Goal: Information Seeking & Learning: Learn about a topic

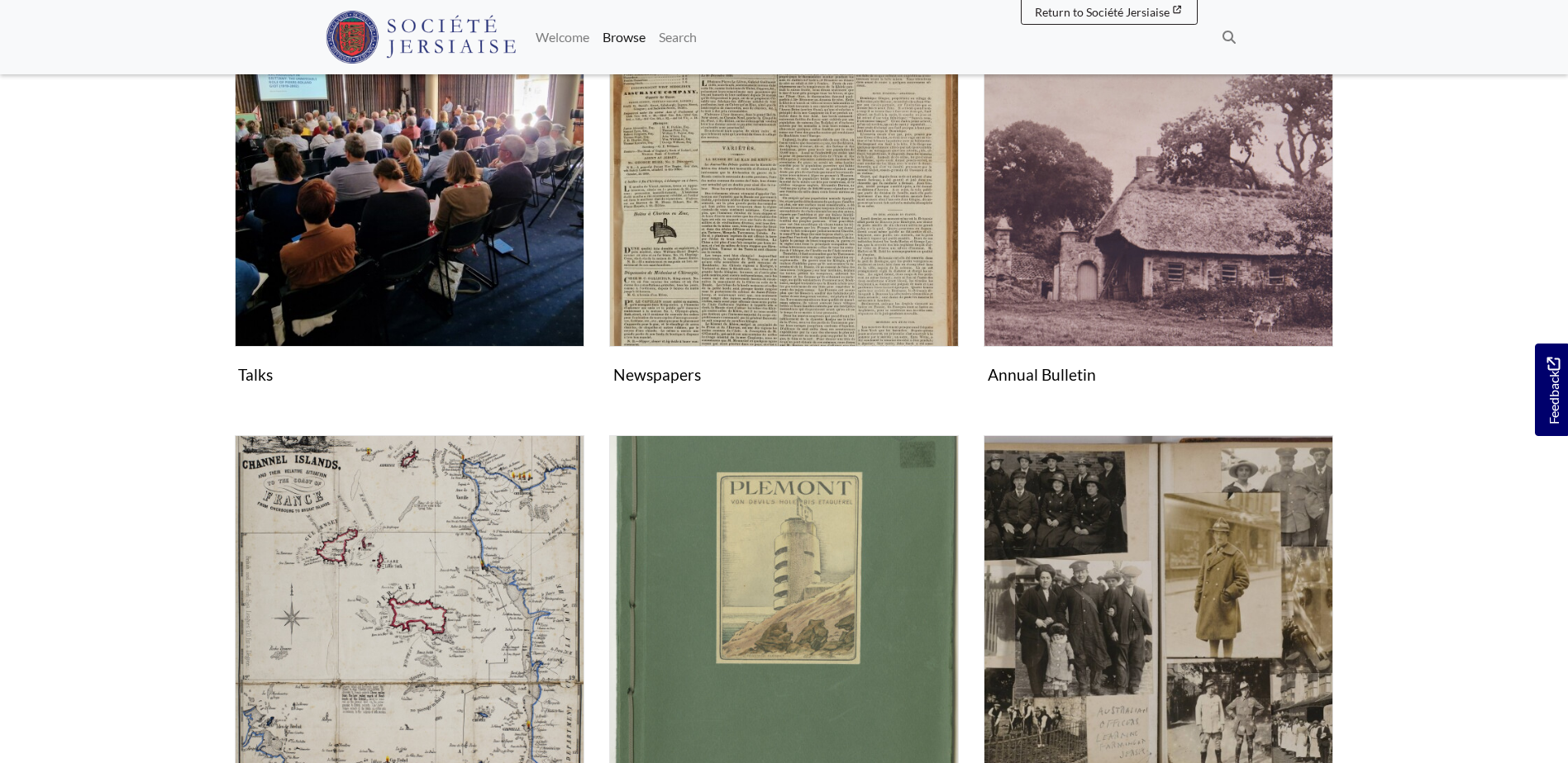
scroll to position [413, 0]
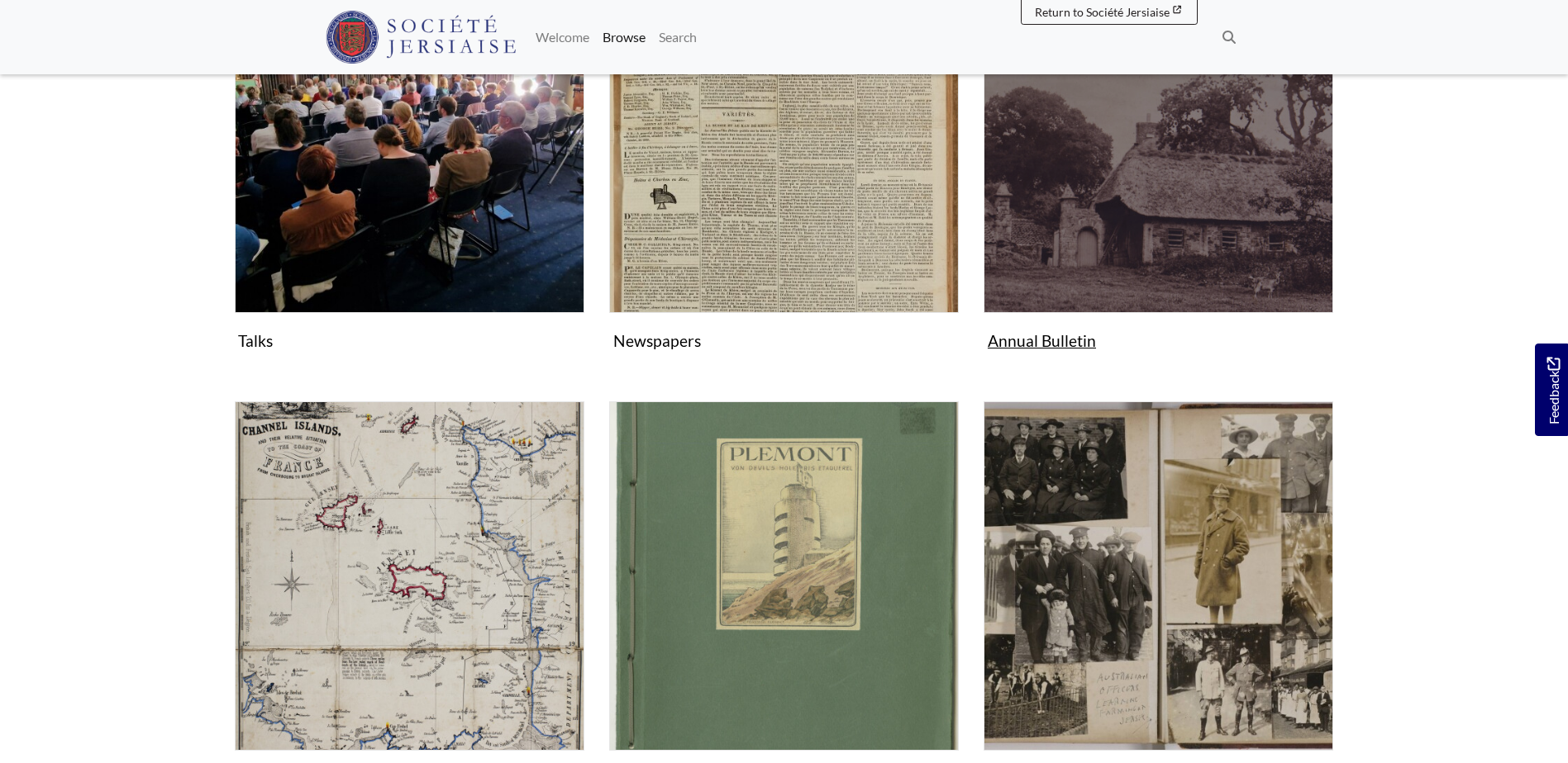
click at [1039, 345] on figure "Annual Bulletin Collection" at bounding box center [1158, 160] width 350 height 393
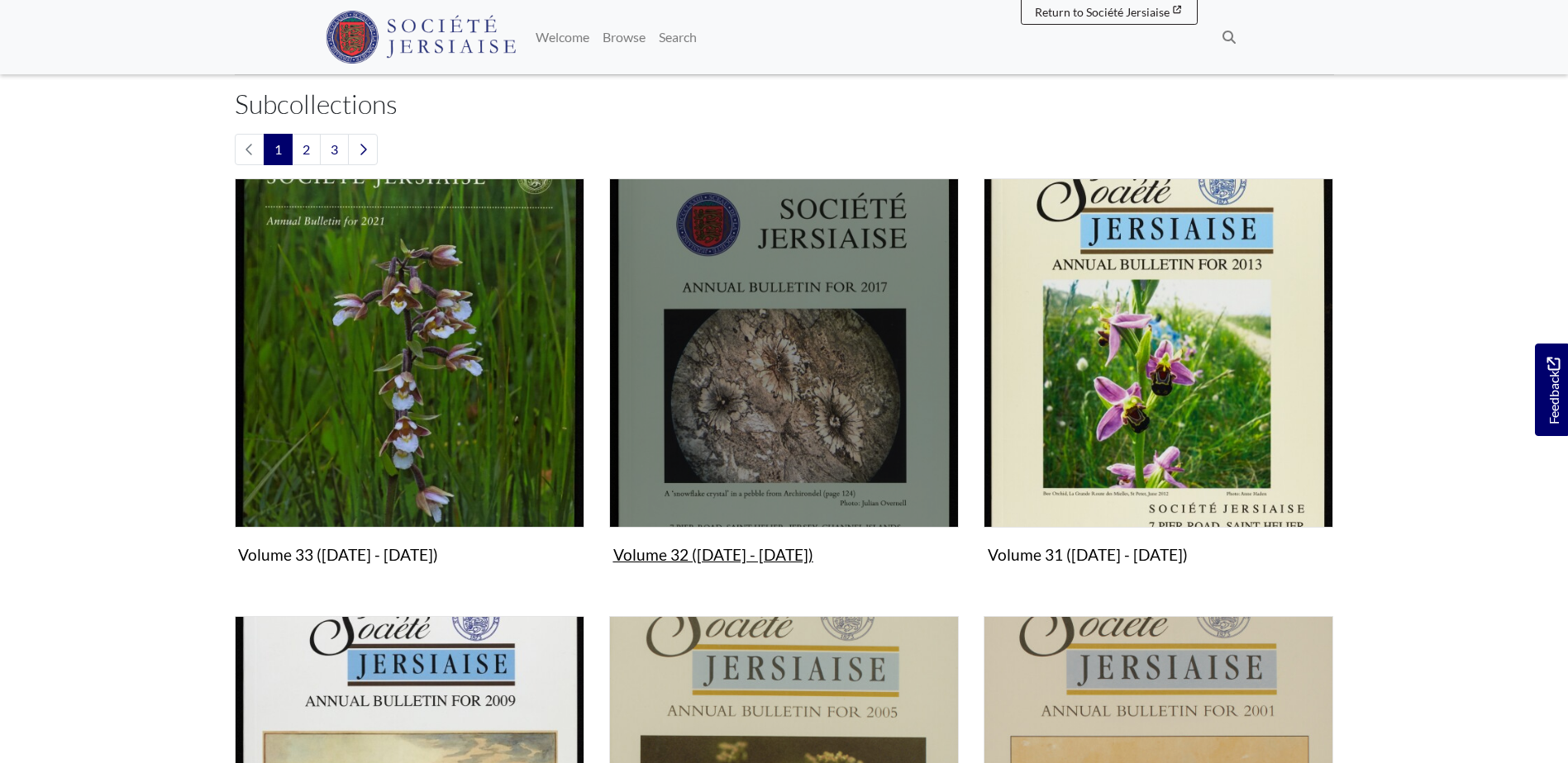
scroll to position [496, 0]
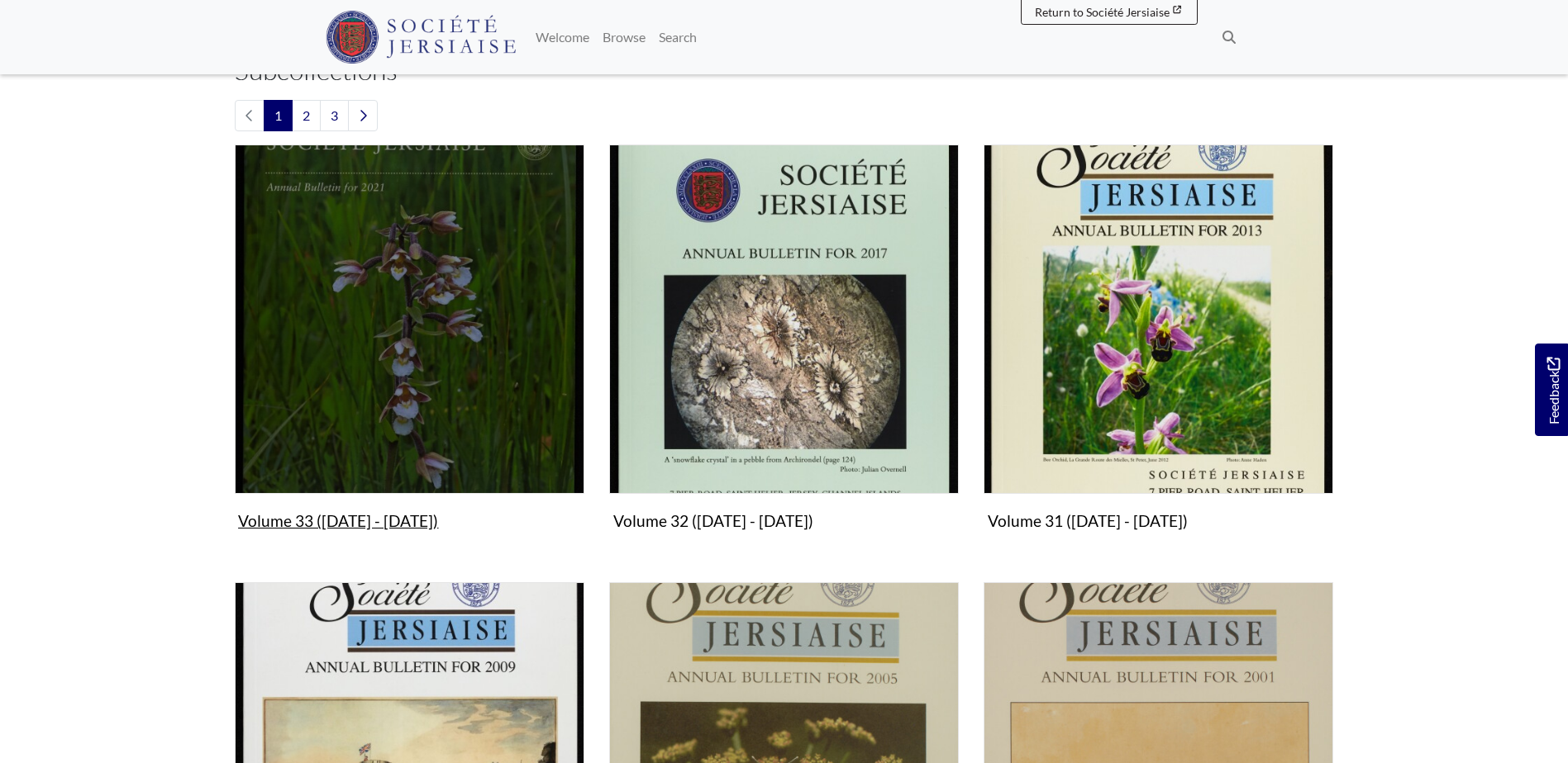
drag, startPoint x: 354, startPoint y: 519, endPoint x: 365, endPoint y: 519, distance: 11.0
click at [355, 519] on figure "Volume 33 (2021 - 2024) Collection" at bounding box center [409, 341] width 350 height 393
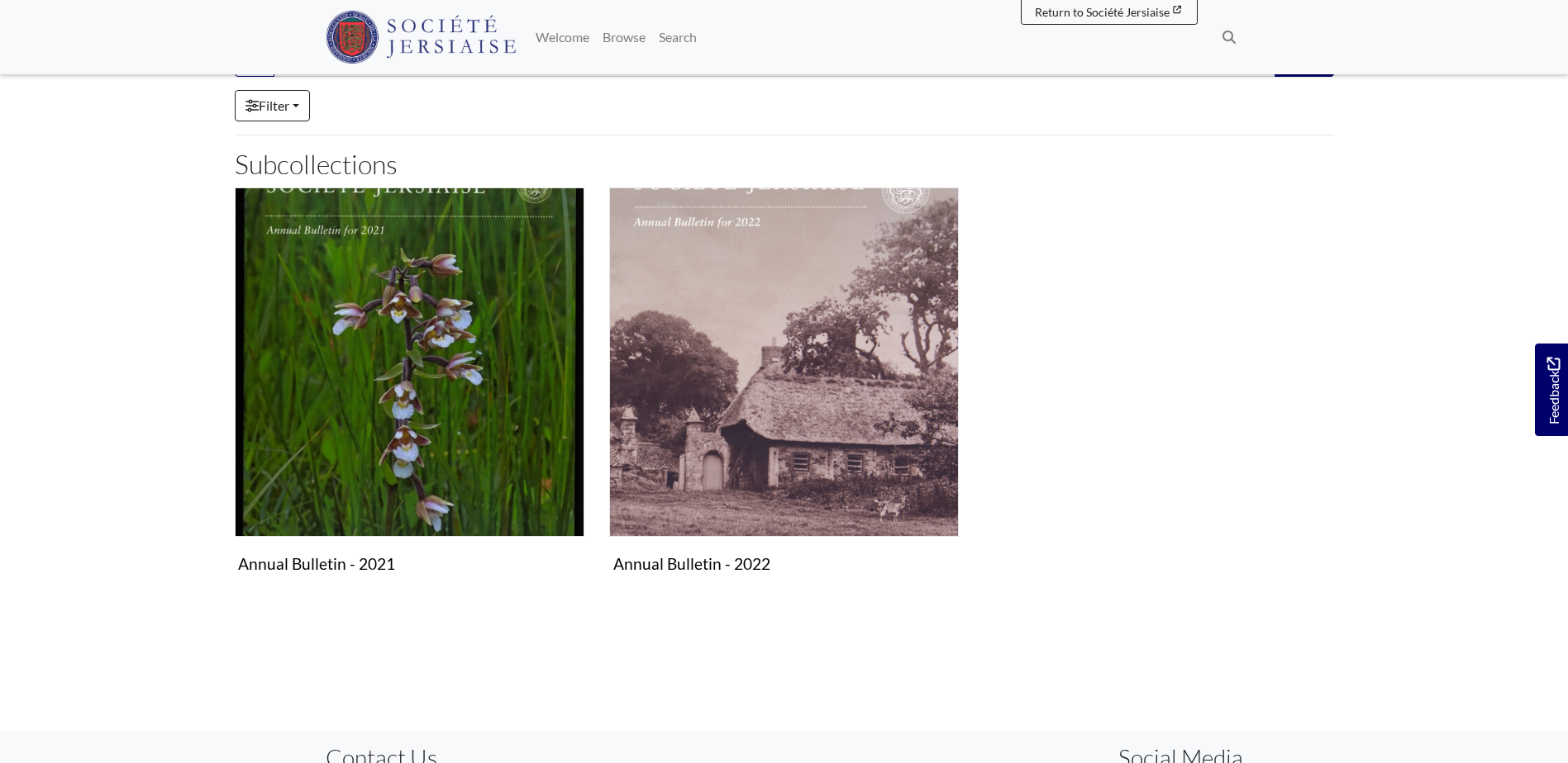
scroll to position [166, 0]
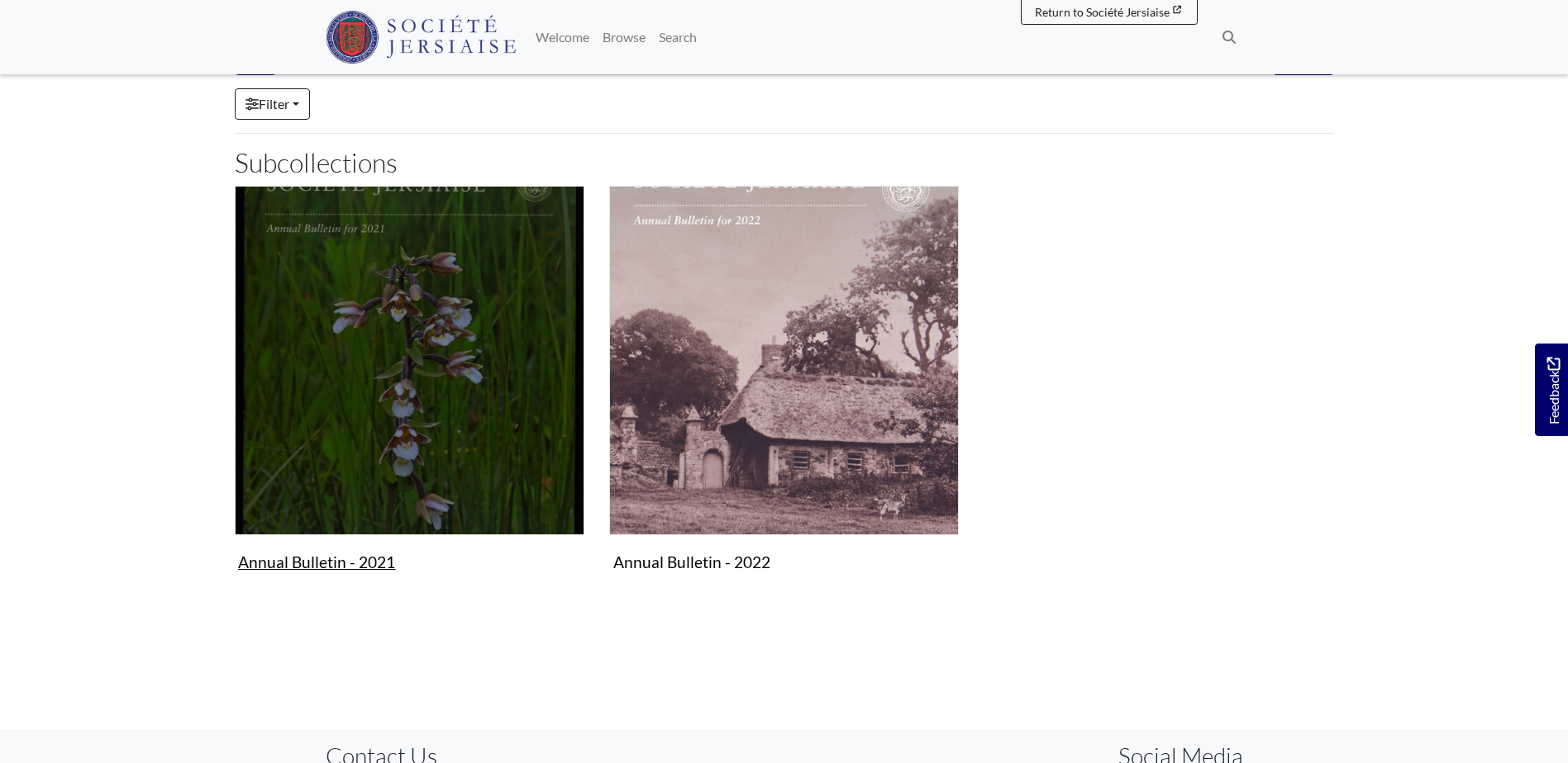
drag, startPoint x: 402, startPoint y: 381, endPoint x: 436, endPoint y: 377, distance: 34.2
click at [404, 381] on img "Subcollection" at bounding box center [409, 361] width 350 height 350
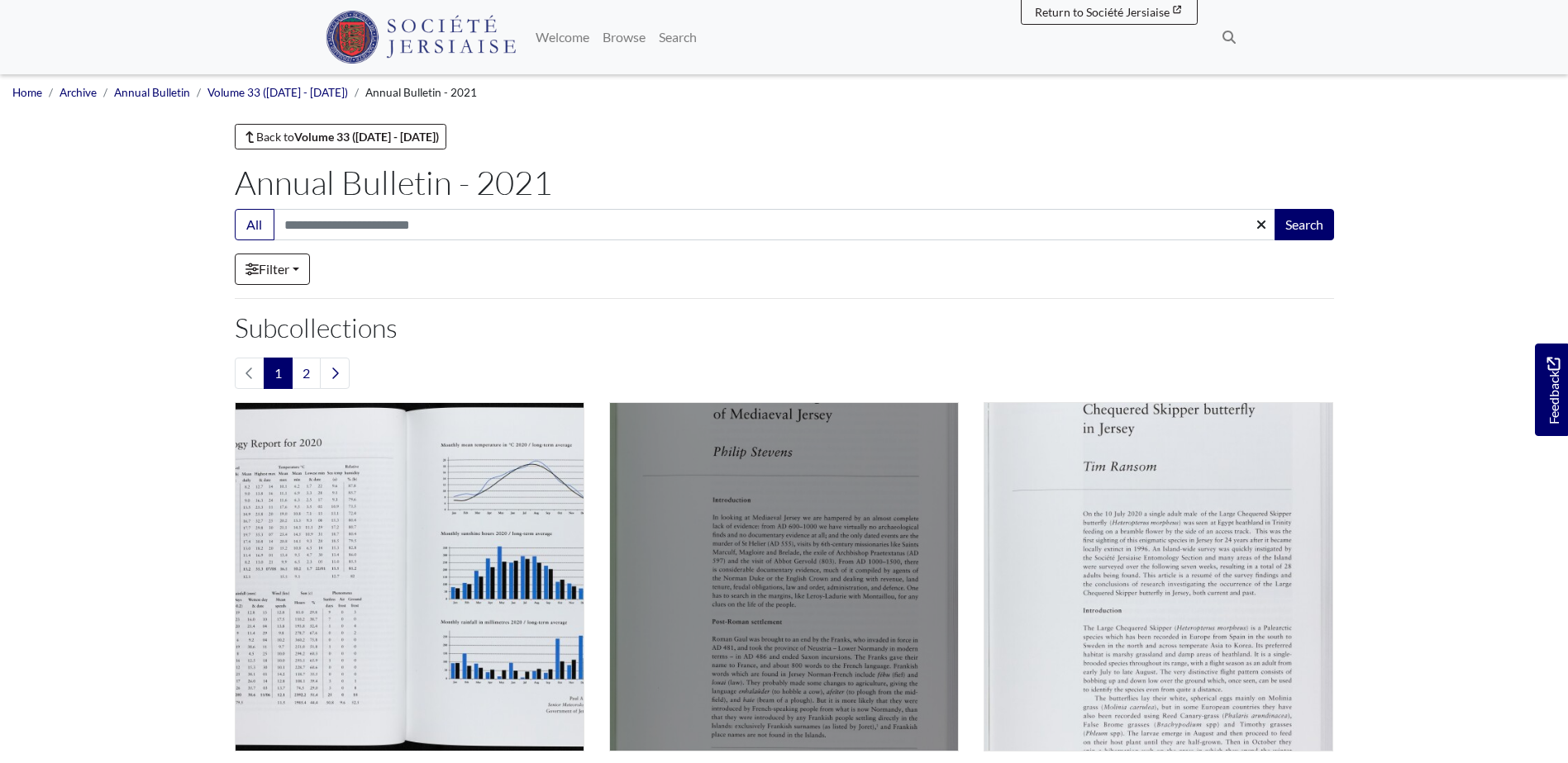
click at [823, 471] on img "Subcollection" at bounding box center [784, 577] width 350 height 350
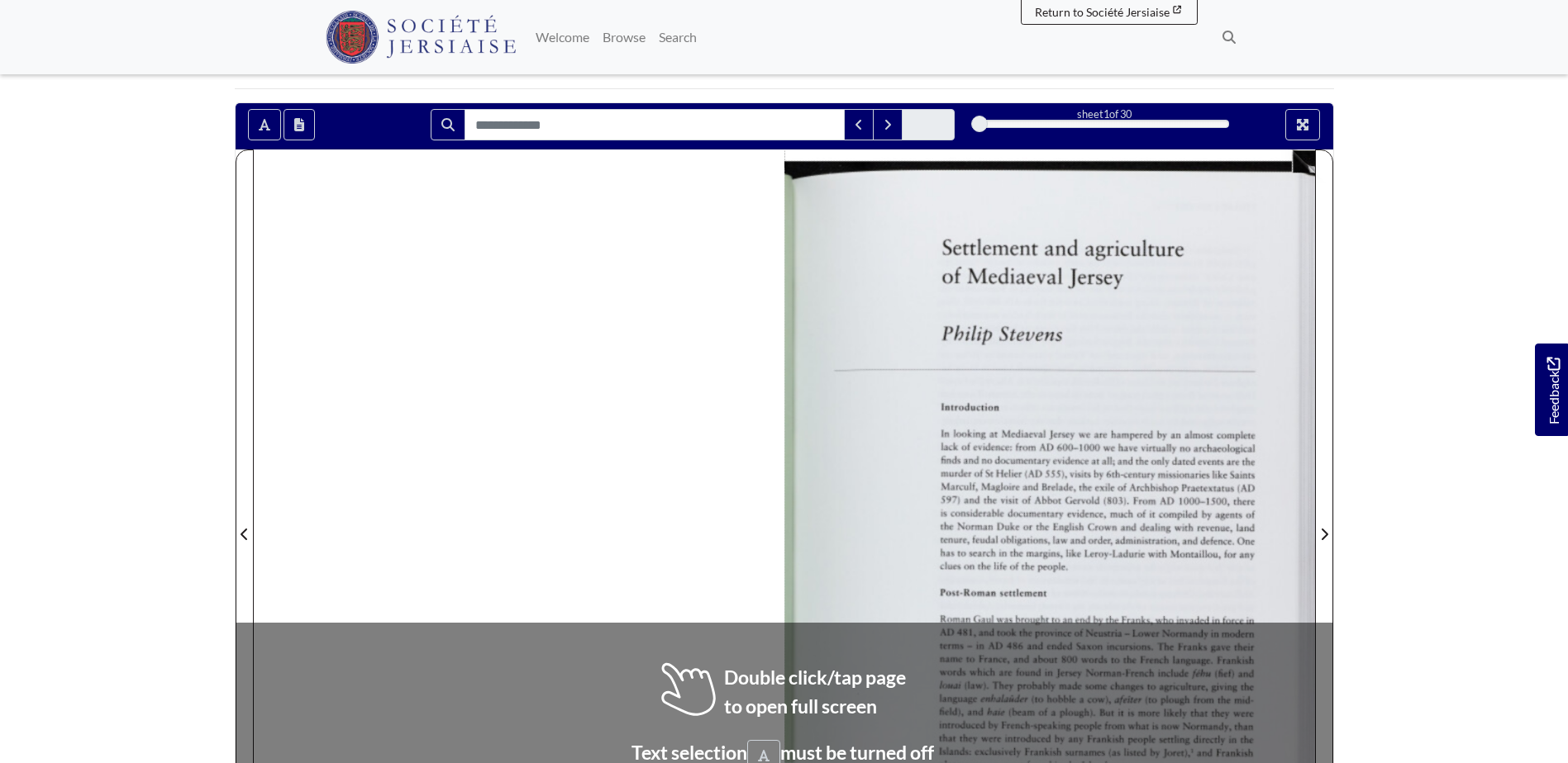
scroll to position [247, 0]
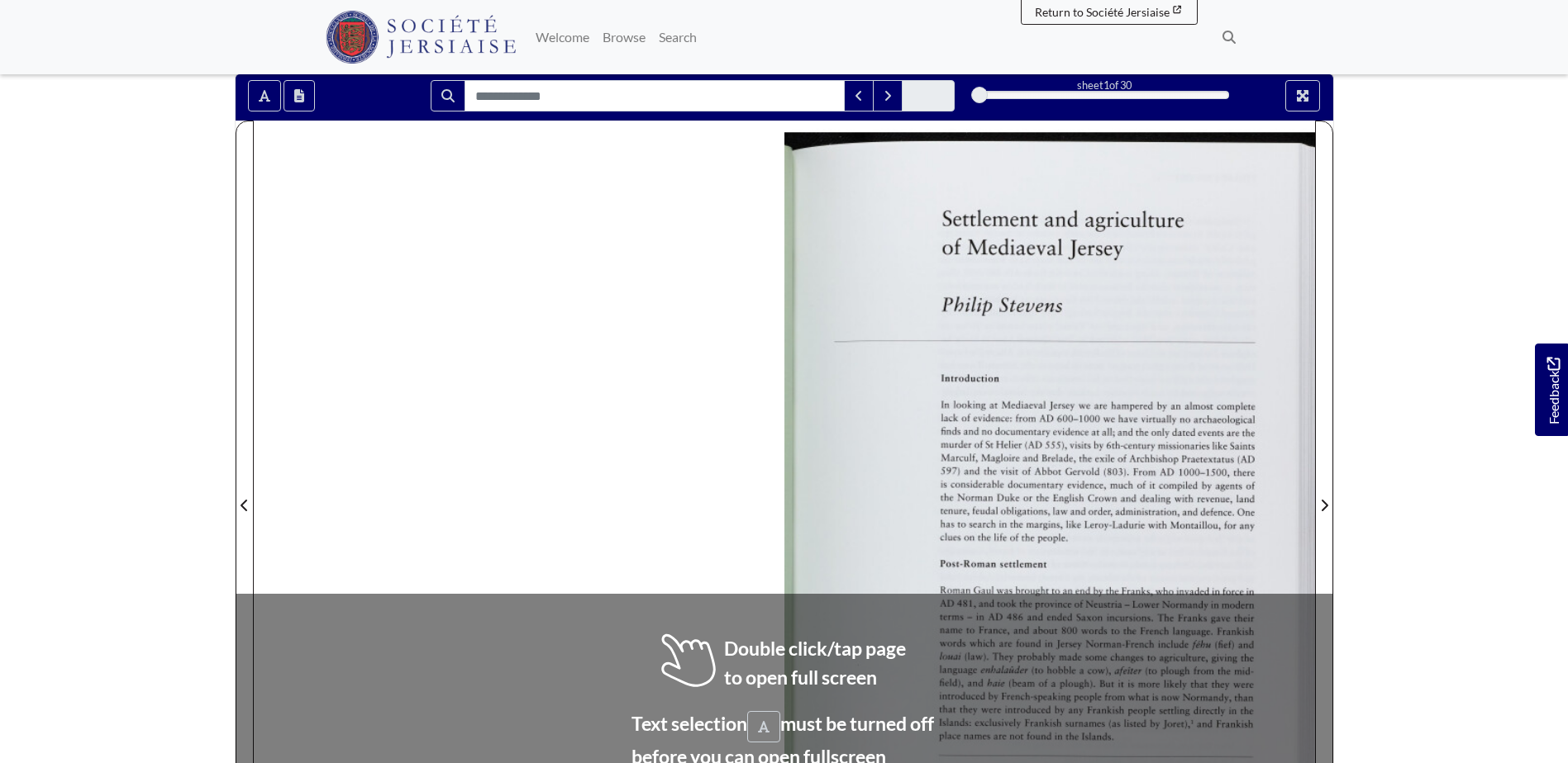
drag, startPoint x: 1064, startPoint y: 392, endPoint x: 1116, endPoint y: 383, distance: 52.8
click at [1065, 390] on div at bounding box center [1049, 495] width 531 height 750
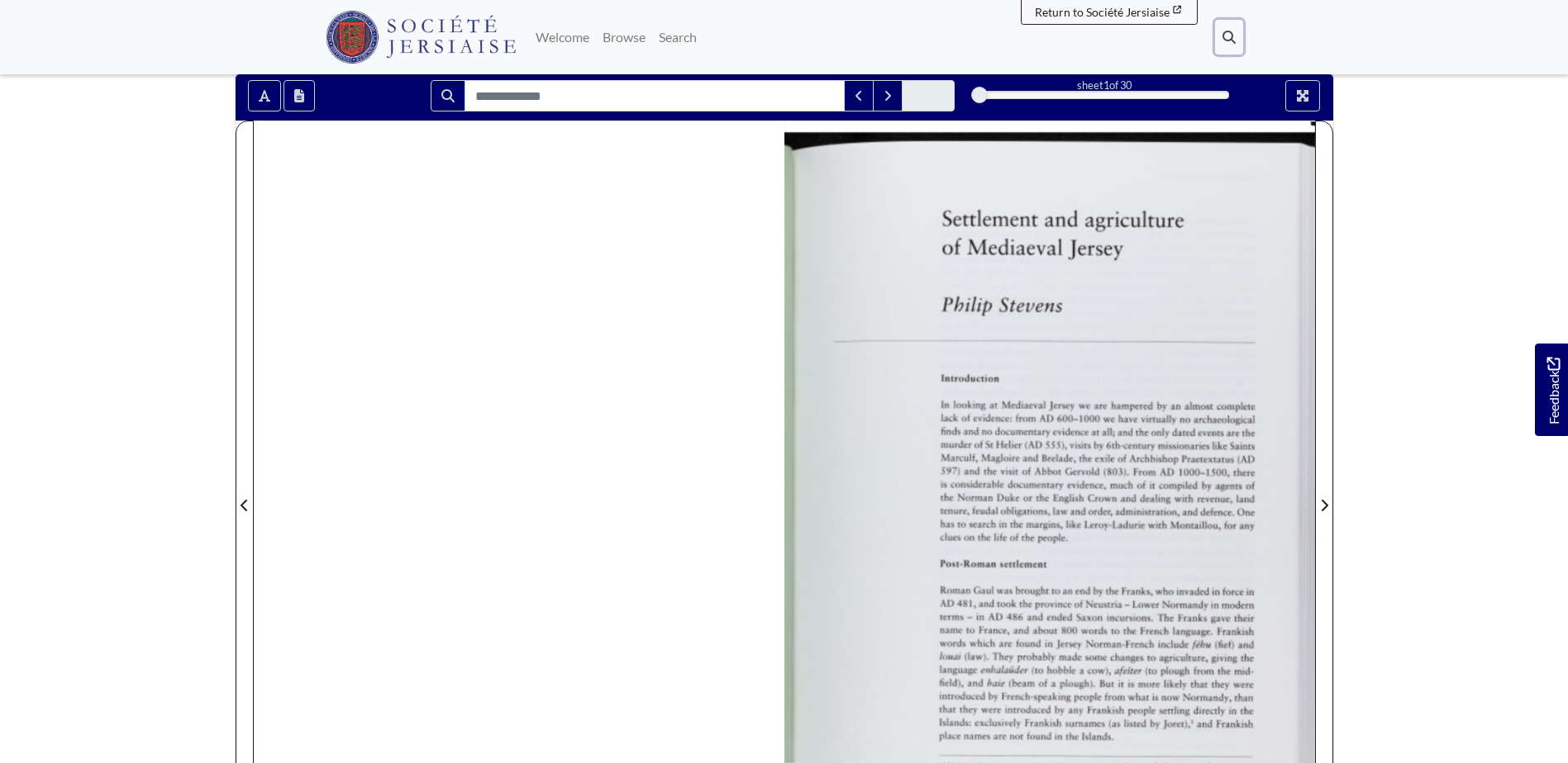
click at [1228, 39] on icon at bounding box center [1229, 36] width 13 height 13
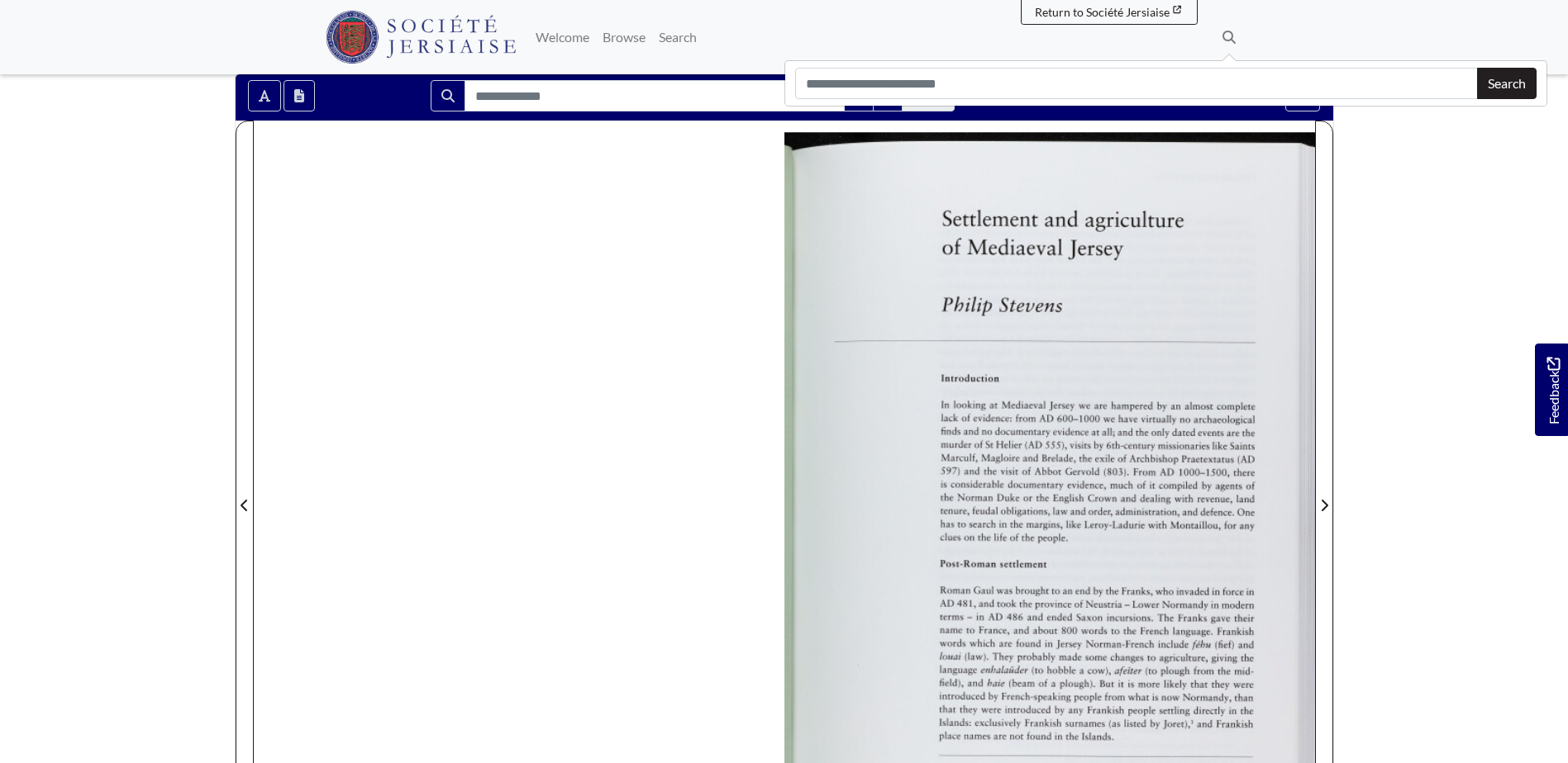
click at [1232, 413] on div at bounding box center [1049, 495] width 531 height 750
click at [1228, 35] on icon at bounding box center [1229, 36] width 13 height 13
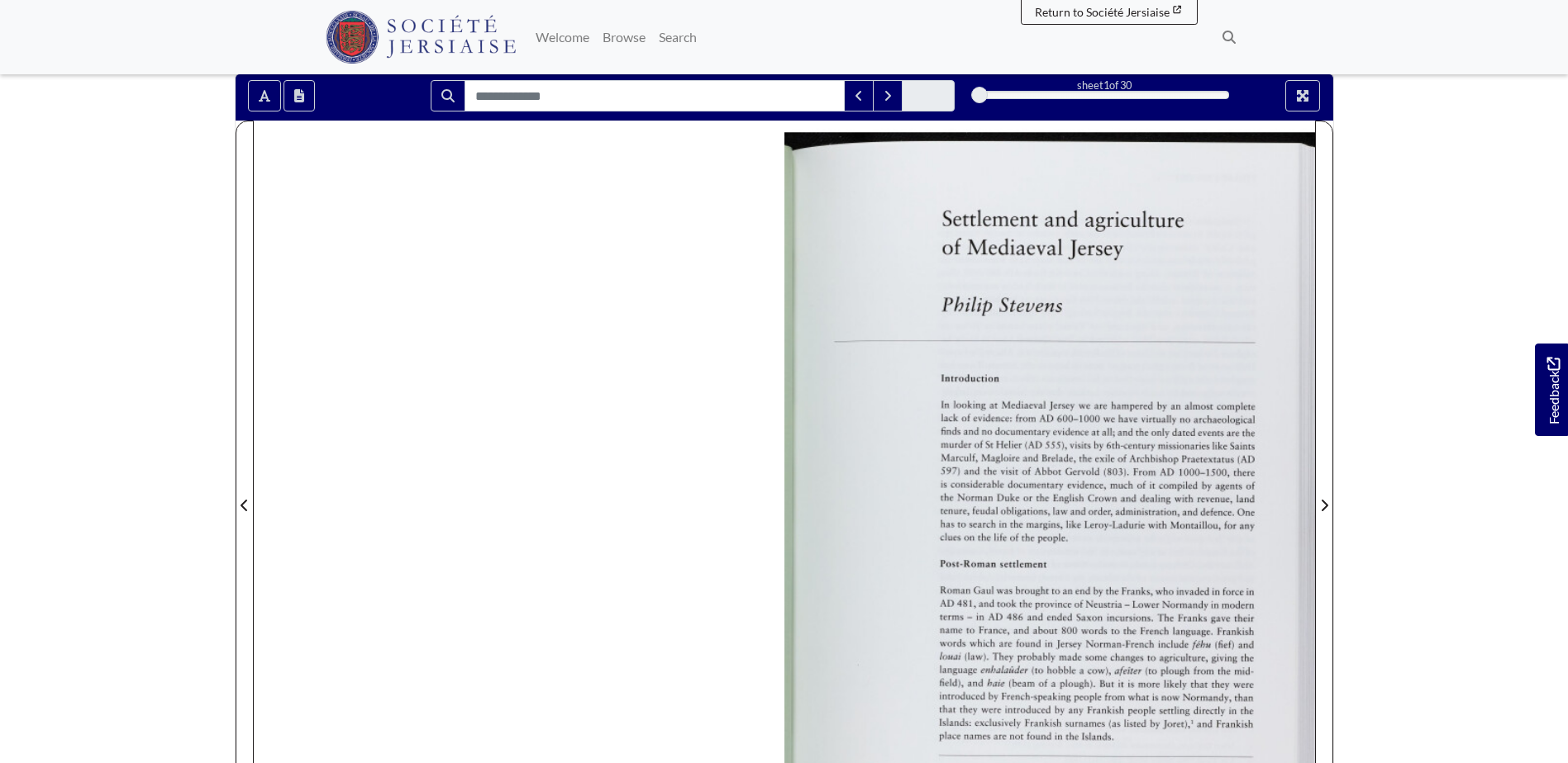
click at [1105, 437] on div at bounding box center [1049, 495] width 531 height 750
click at [1228, 43] on icon at bounding box center [1229, 36] width 13 height 13
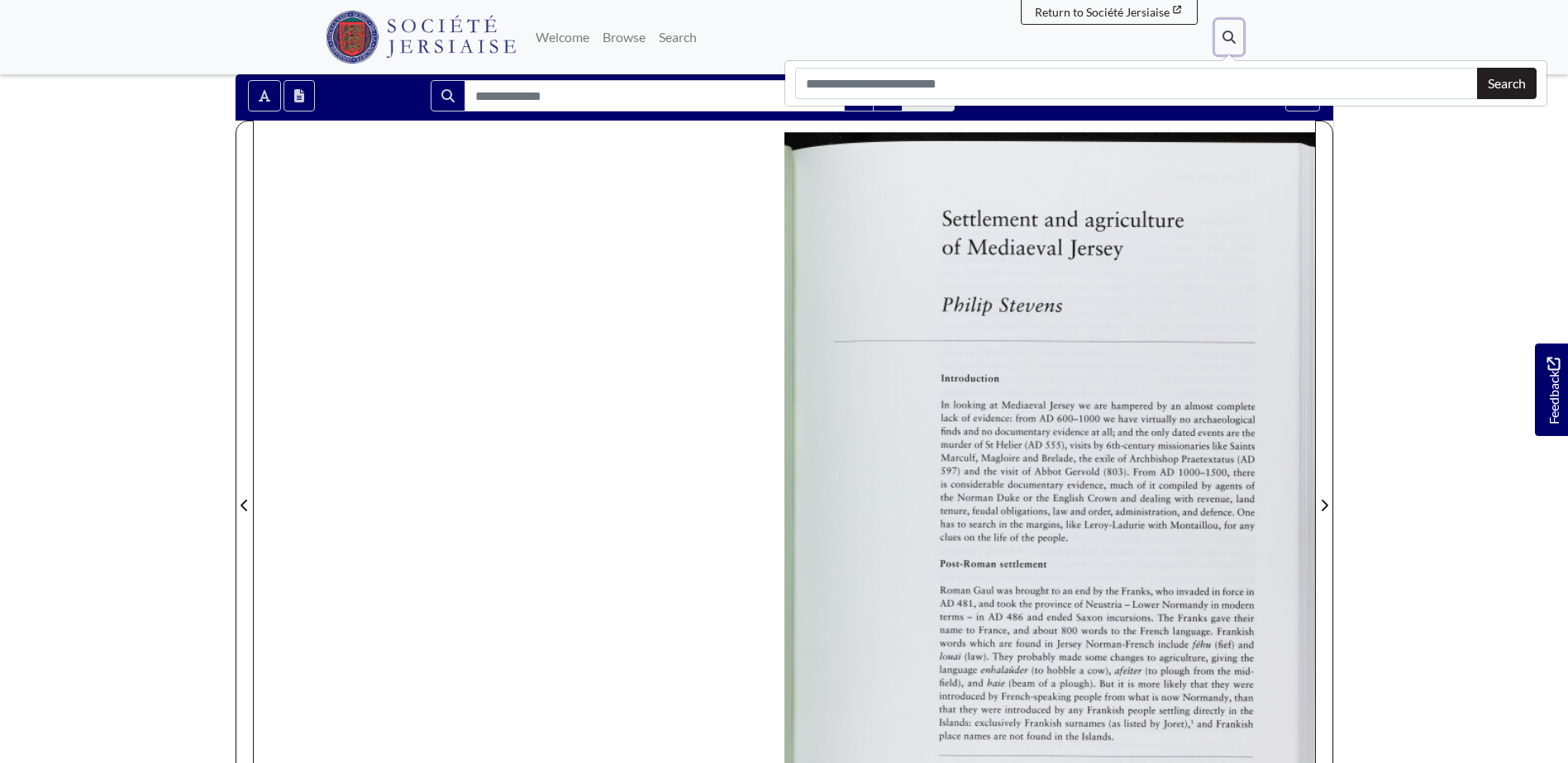
click at [1182, 305] on img at bounding box center [1049, 495] width 531 height 750
click at [1184, 304] on div at bounding box center [1049, 495] width 531 height 750
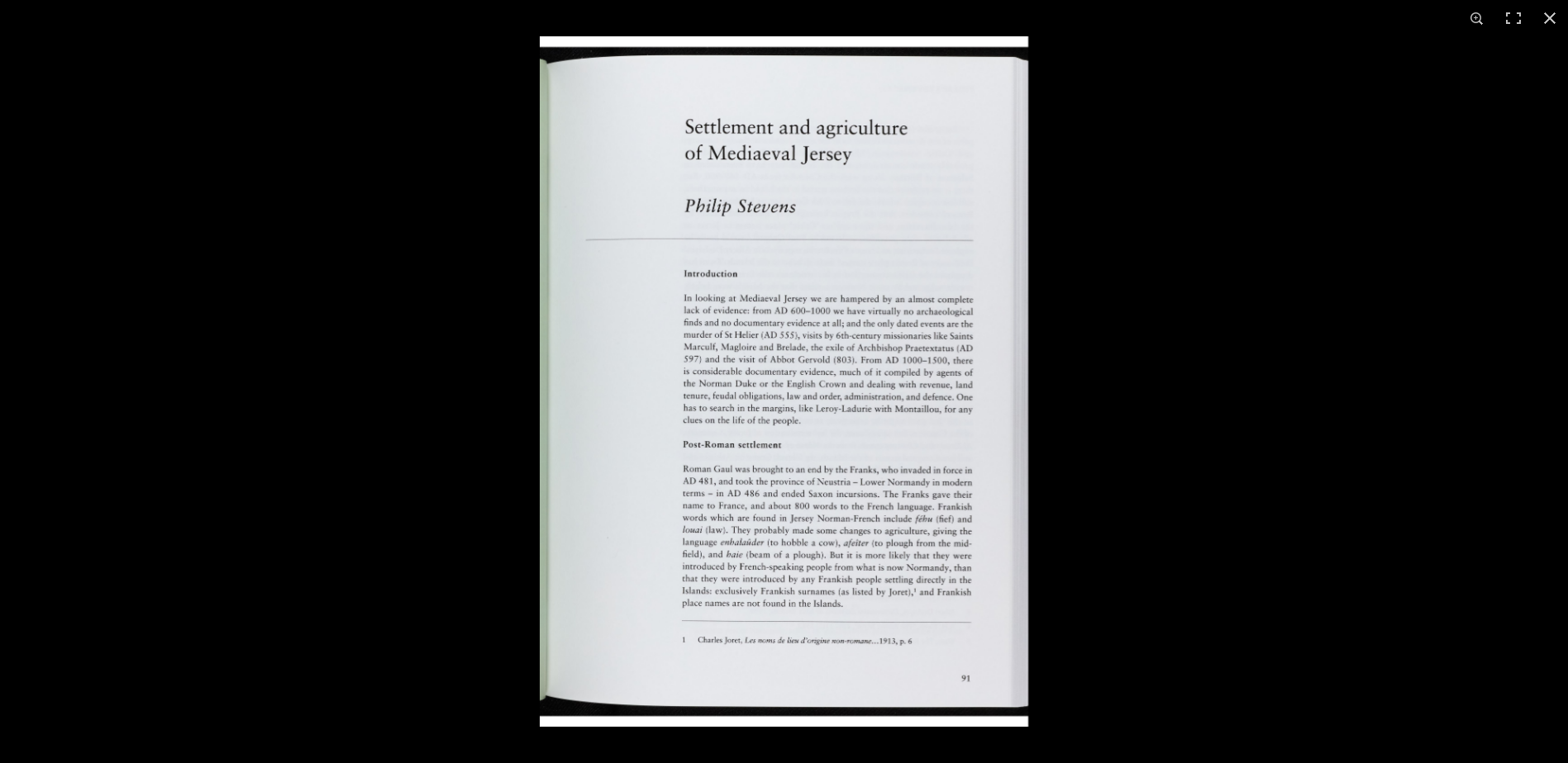
click at [860, 360] on img at bounding box center [783, 382] width 488 height 691
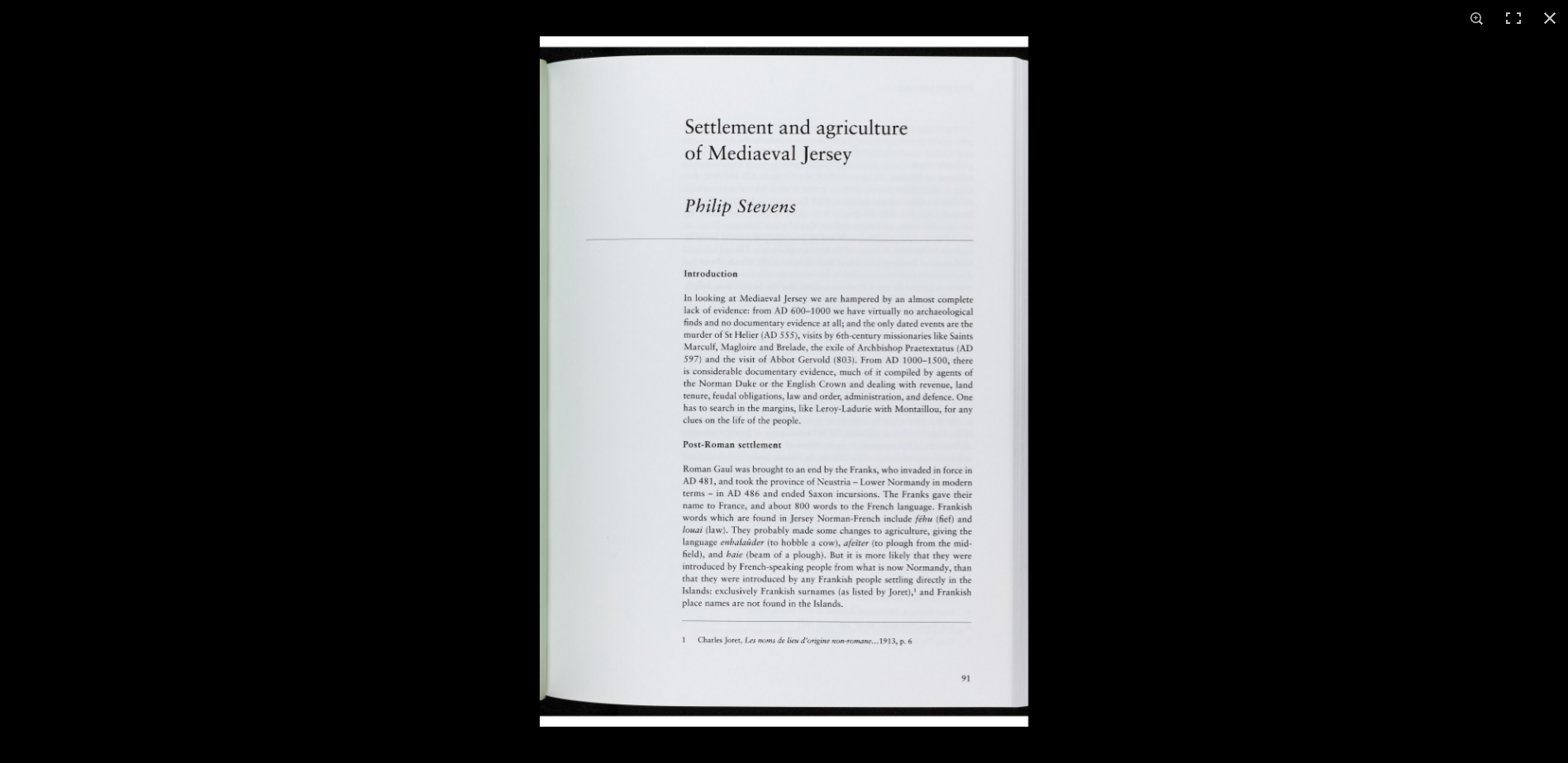
click at [758, 394] on img at bounding box center [783, 382] width 488 height 691
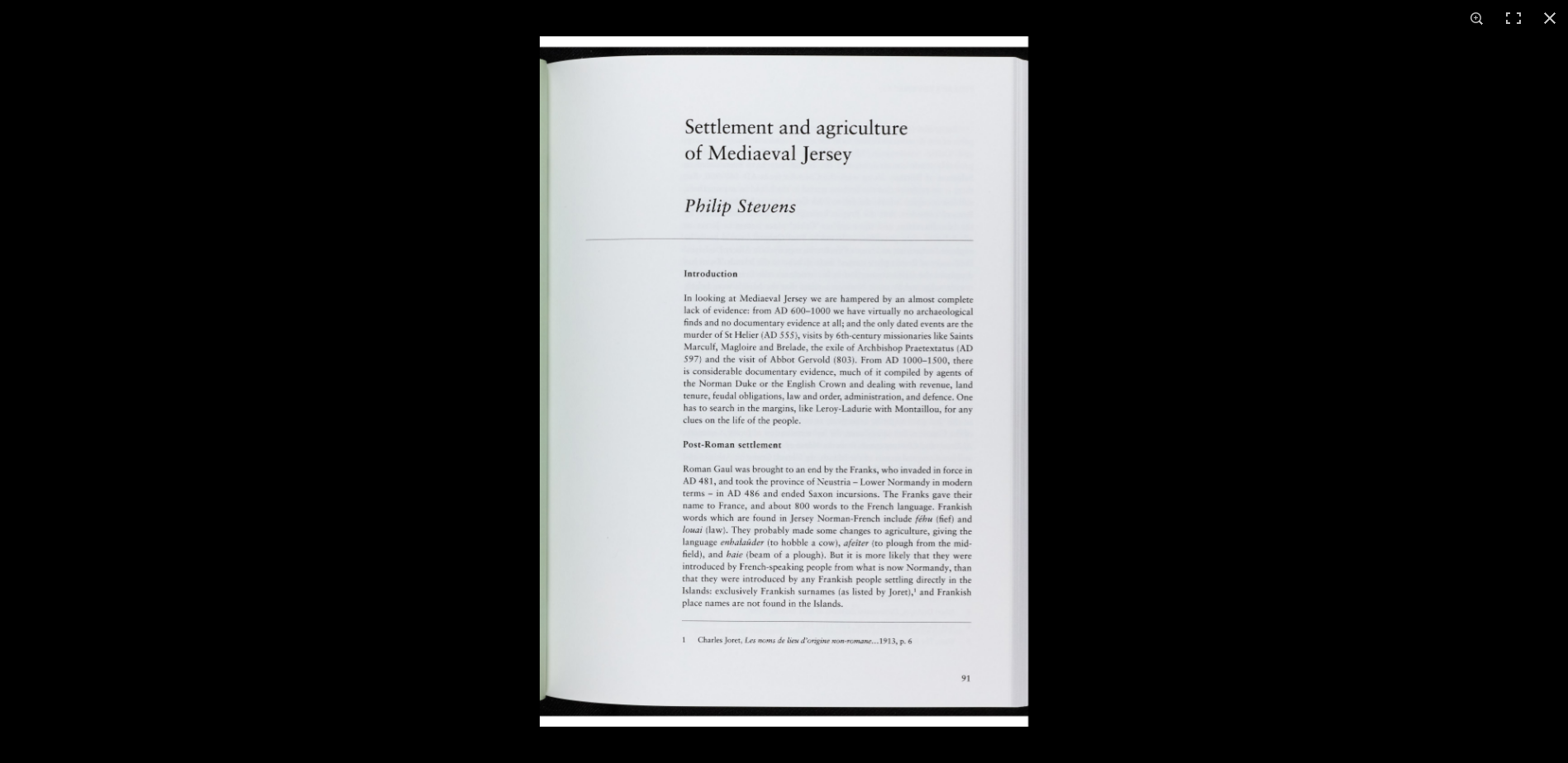
click at [973, 372] on img at bounding box center [783, 382] width 488 height 691
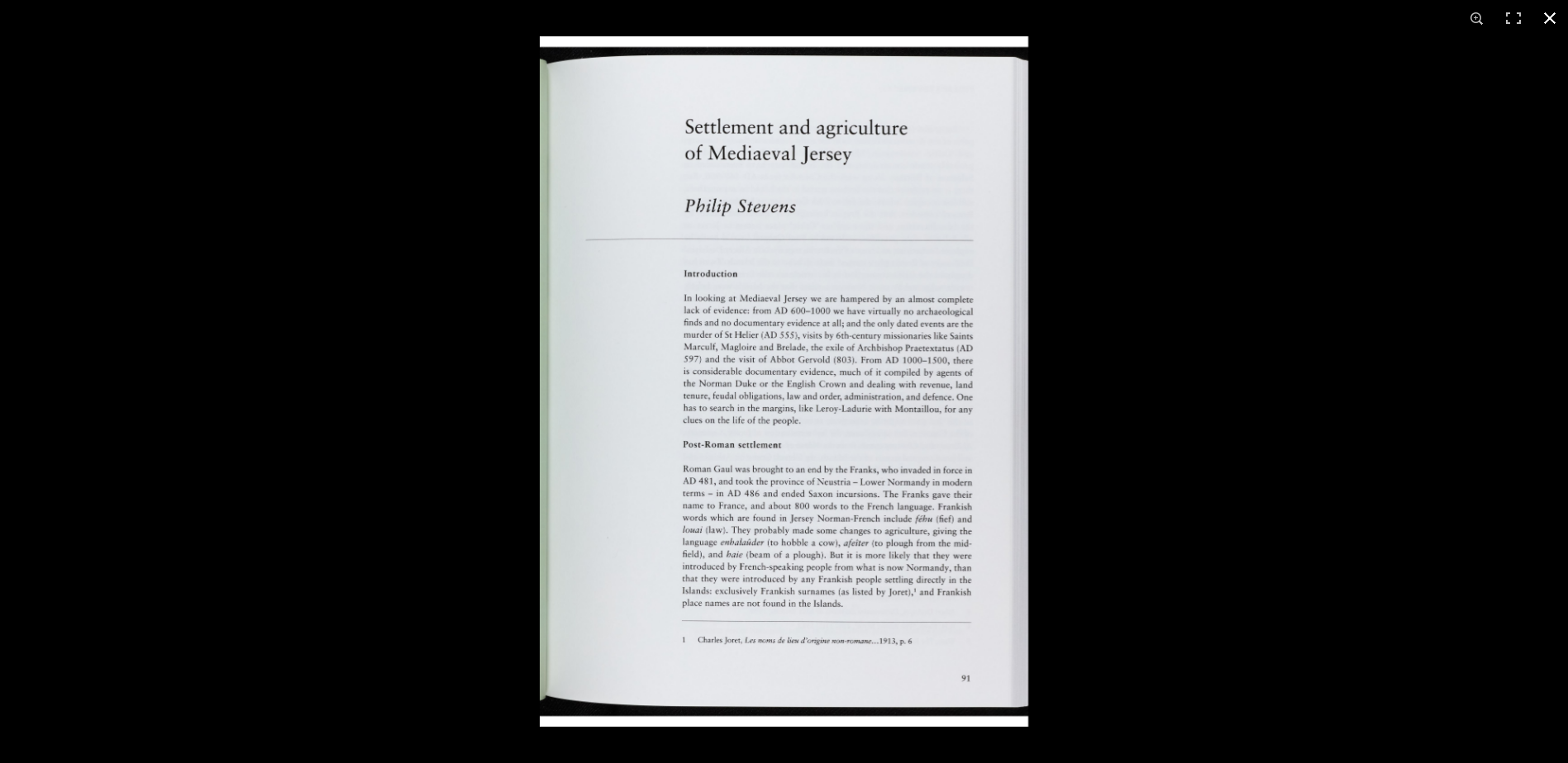
click at [1555, 17] on button at bounding box center [1549, 18] width 36 height 36
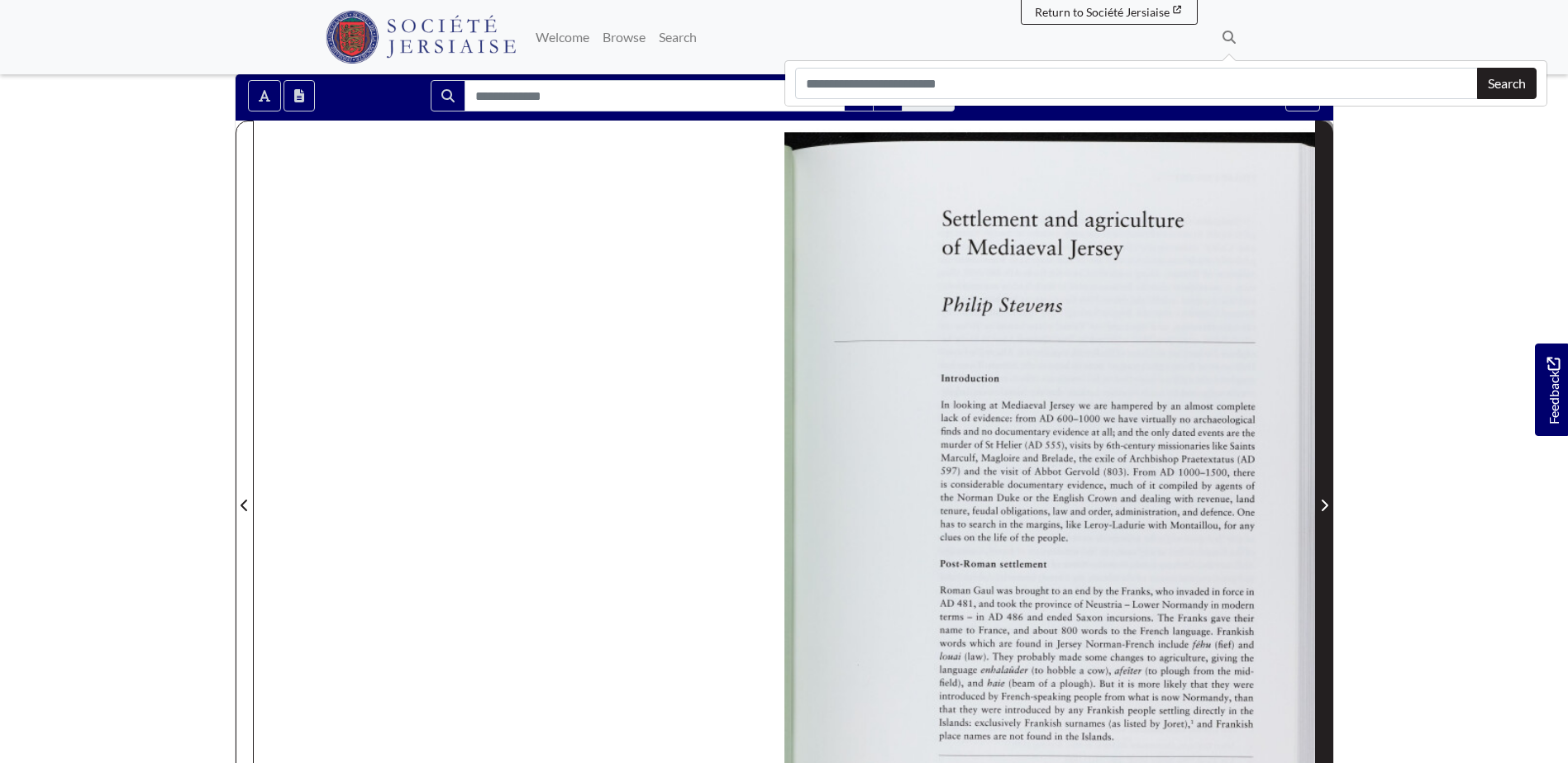
click at [1319, 496] on span "Next Page" at bounding box center [1323, 506] width 17 height 20
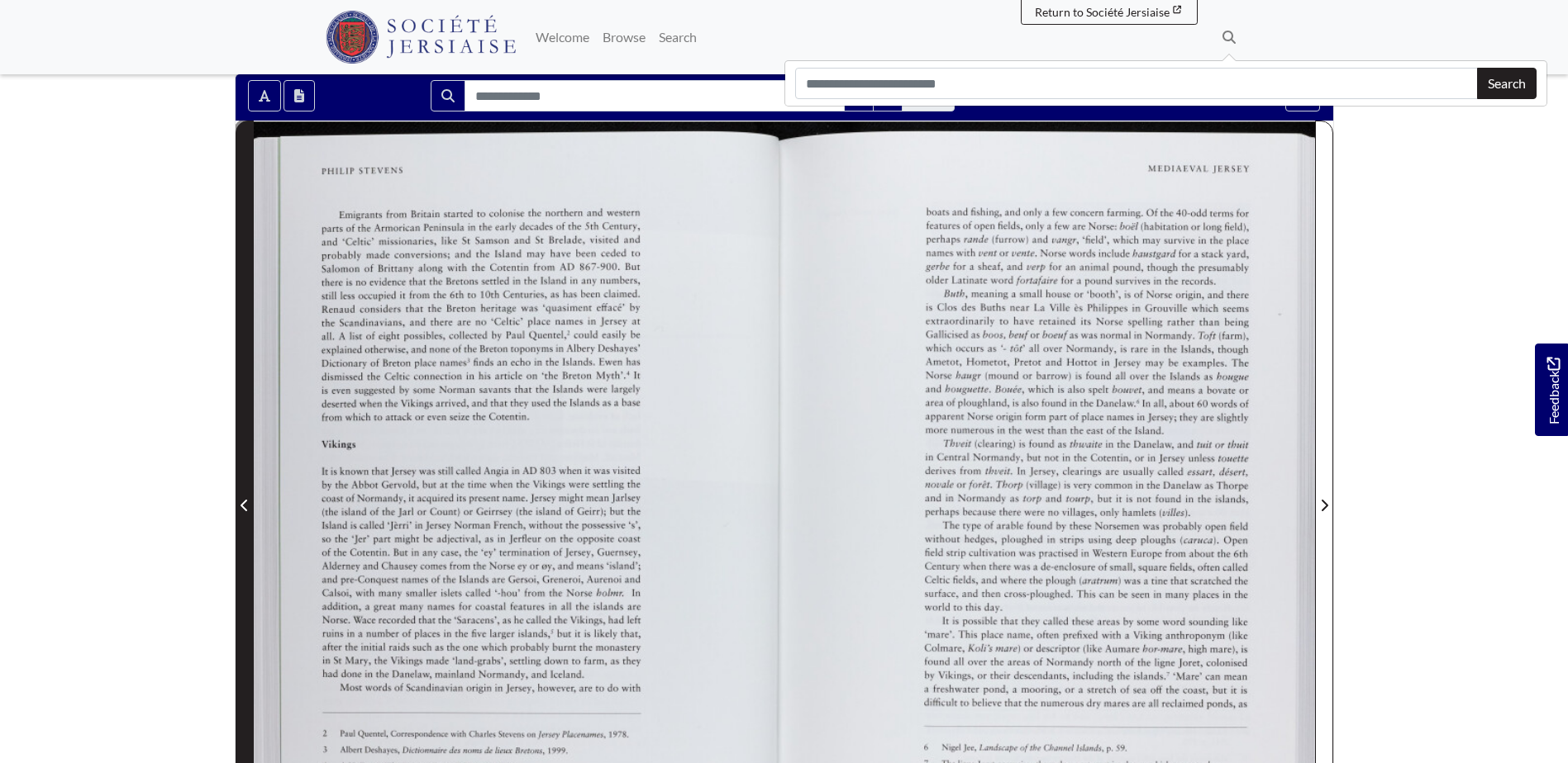
click at [244, 499] on icon "Previous Page" at bounding box center [245, 505] width 8 height 13
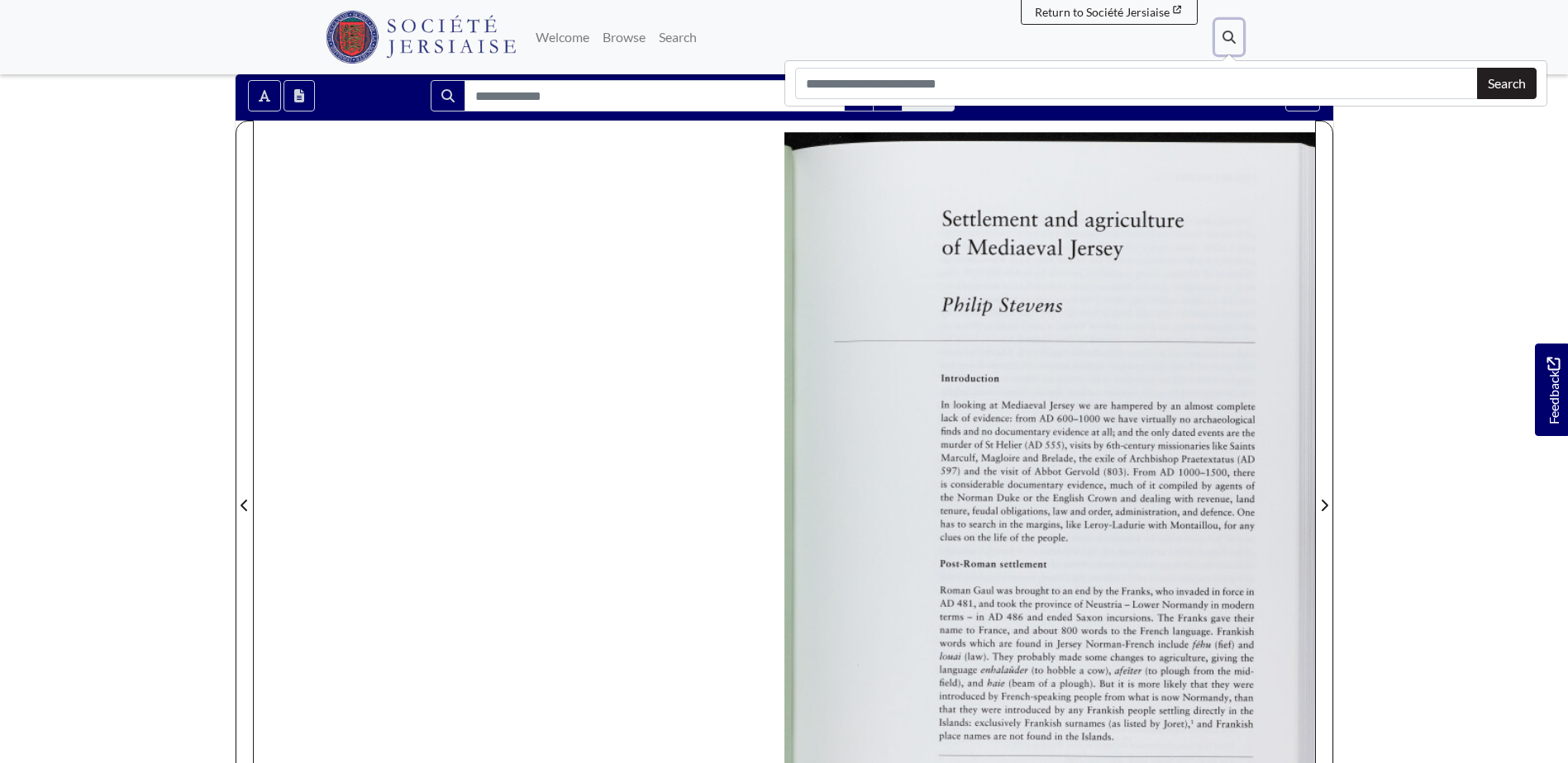
click at [1227, 34] on icon at bounding box center [1229, 36] width 13 height 13
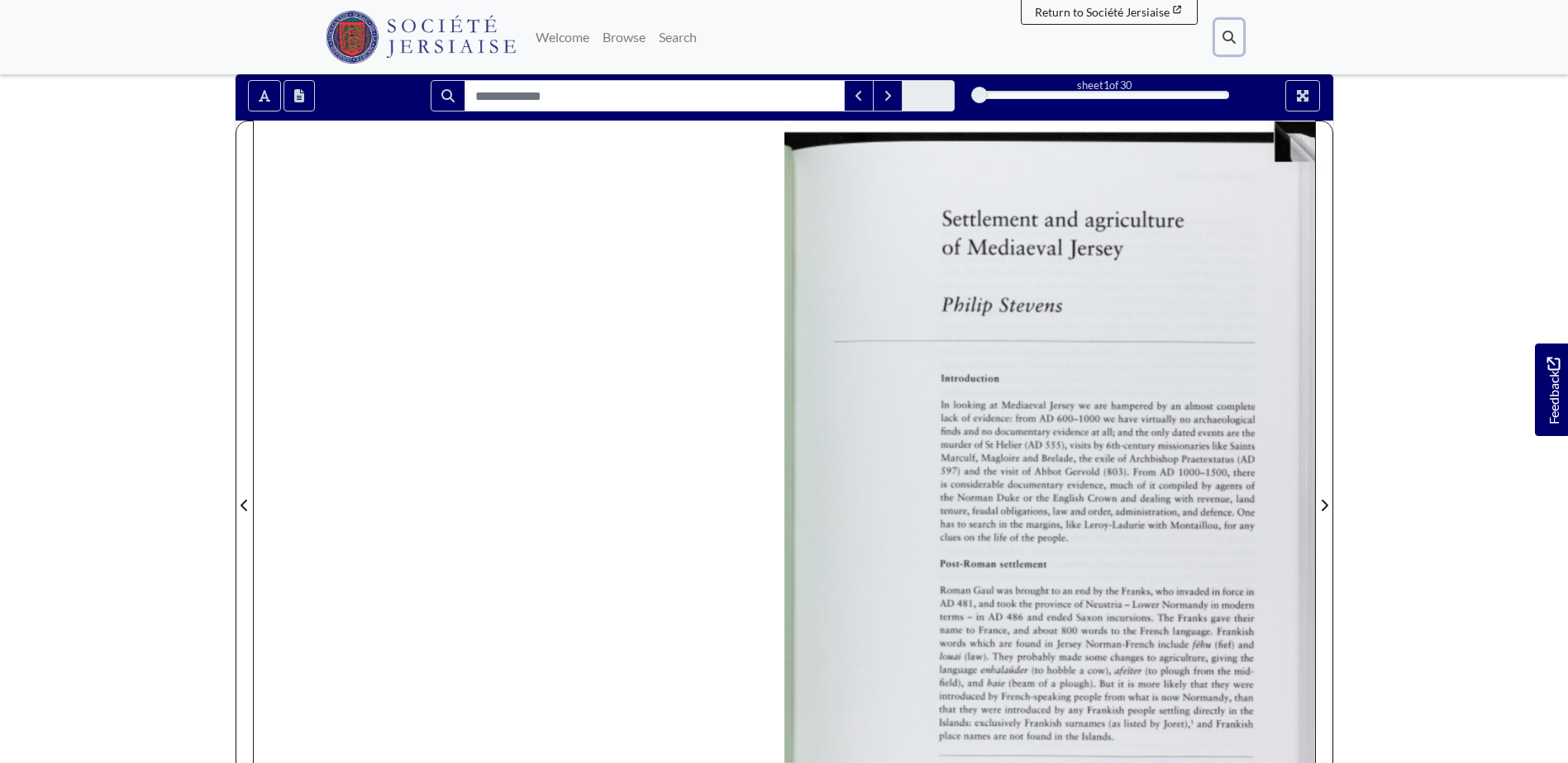
click at [1131, 381] on img at bounding box center [1049, 495] width 531 height 750
drag, startPoint x: 1236, startPoint y: 19, endPoint x: 1215, endPoint y: 52, distance: 39.1
click at [1236, 23] on button "Search" at bounding box center [1229, 36] width 28 height 35
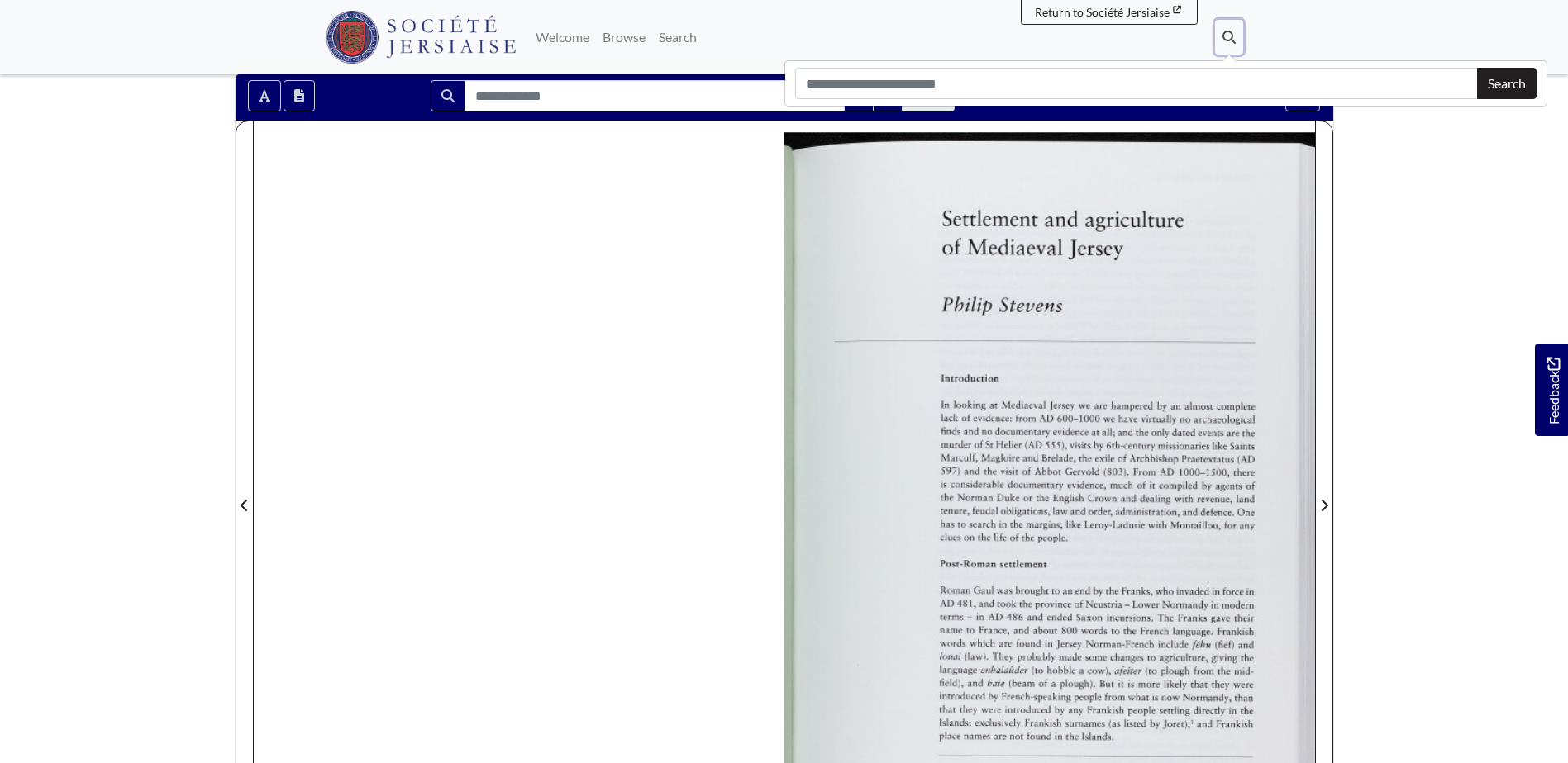
click at [1234, 33] on icon at bounding box center [1229, 36] width 13 height 13
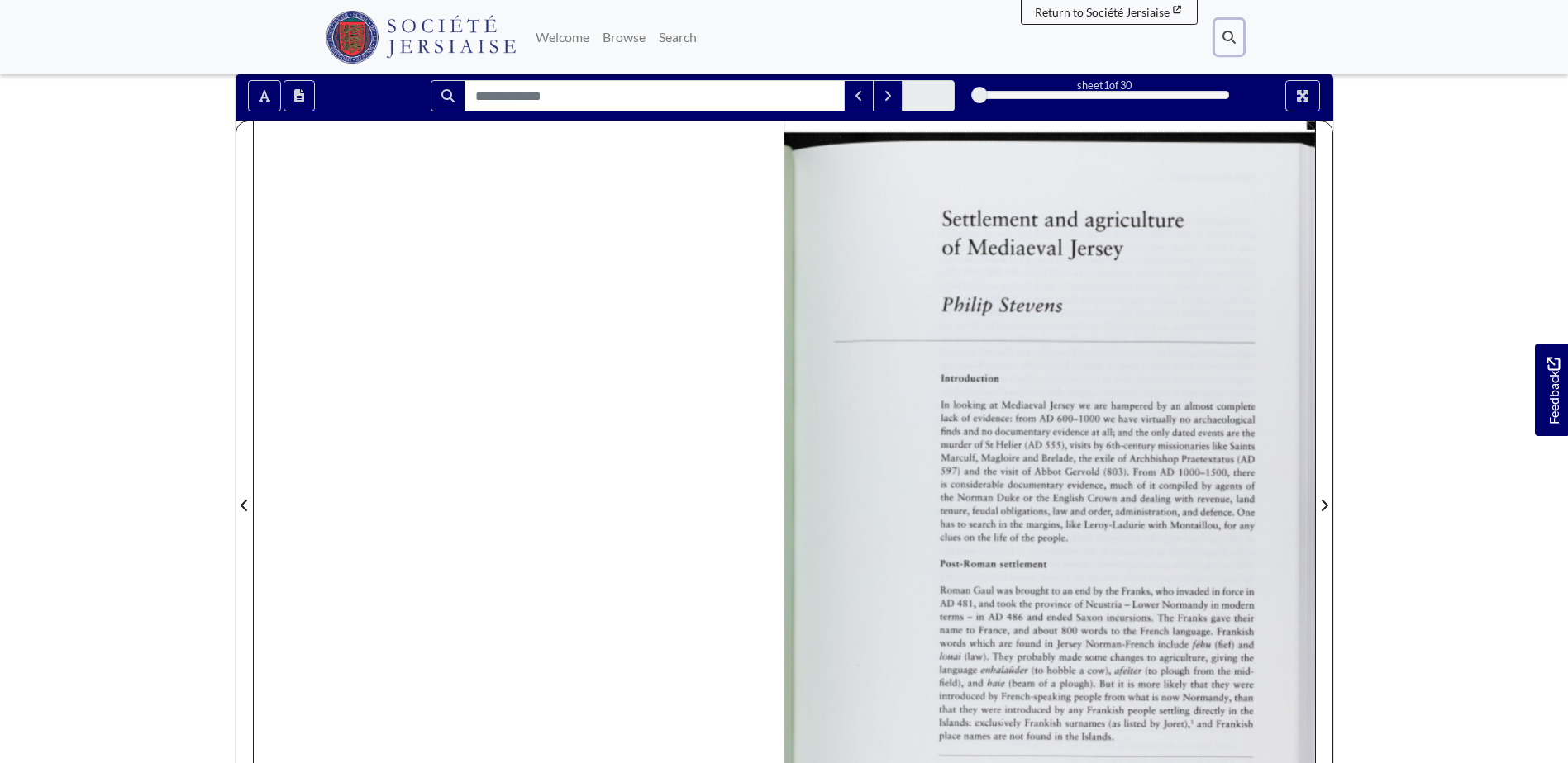
click at [1121, 436] on img at bounding box center [1049, 495] width 531 height 750
click at [1315, 455] on img at bounding box center [1049, 495] width 531 height 750
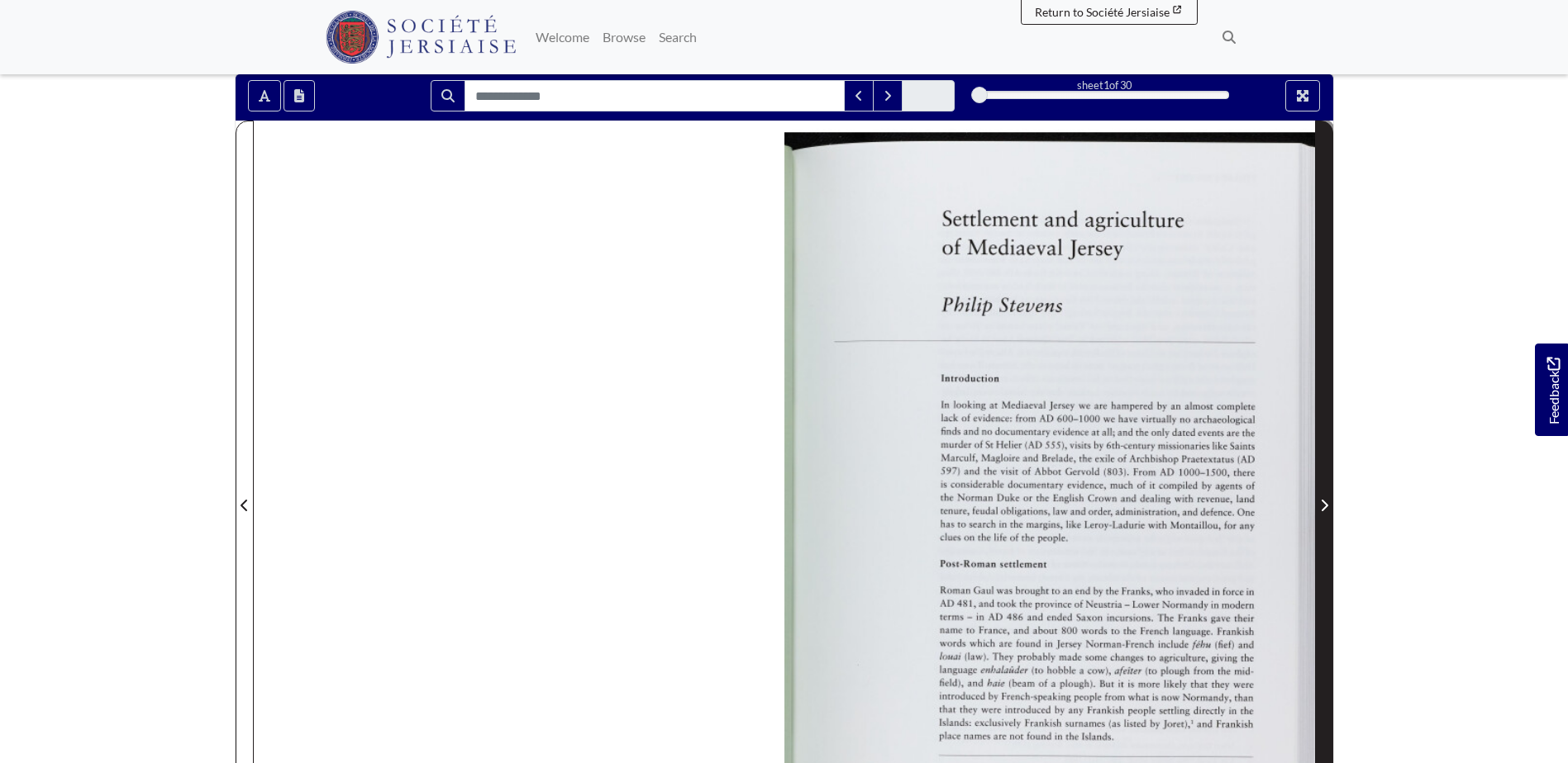
click at [1325, 499] on icon "Next Page" at bounding box center [1324, 505] width 8 height 13
